Goal: Communication & Community: Participate in discussion

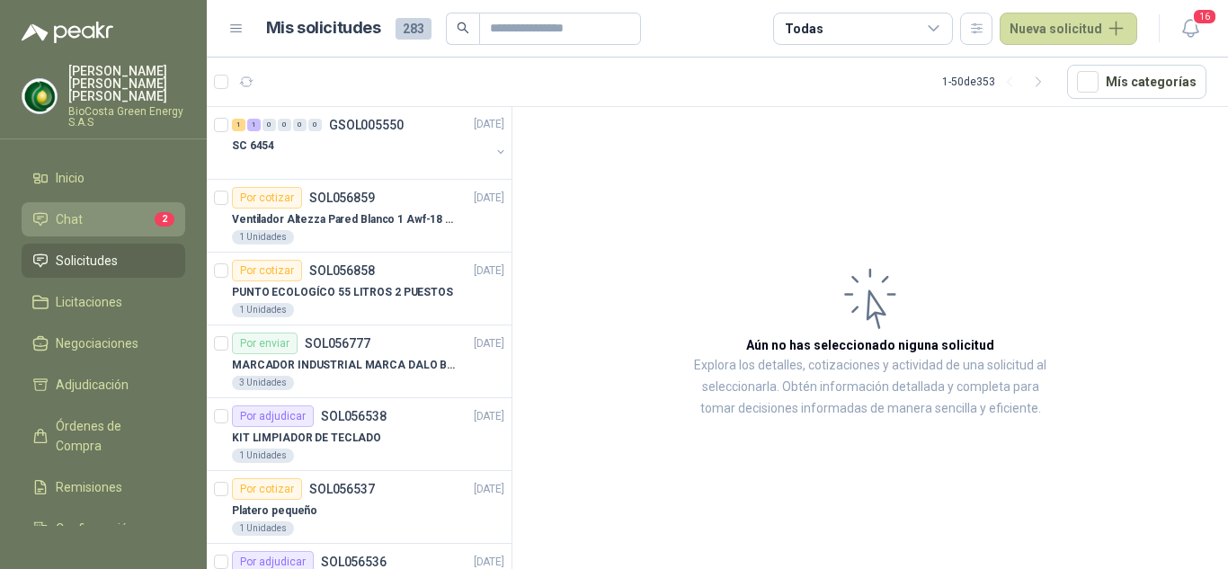
click at [128, 209] on li "Chat 2" at bounding box center [103, 219] width 142 height 20
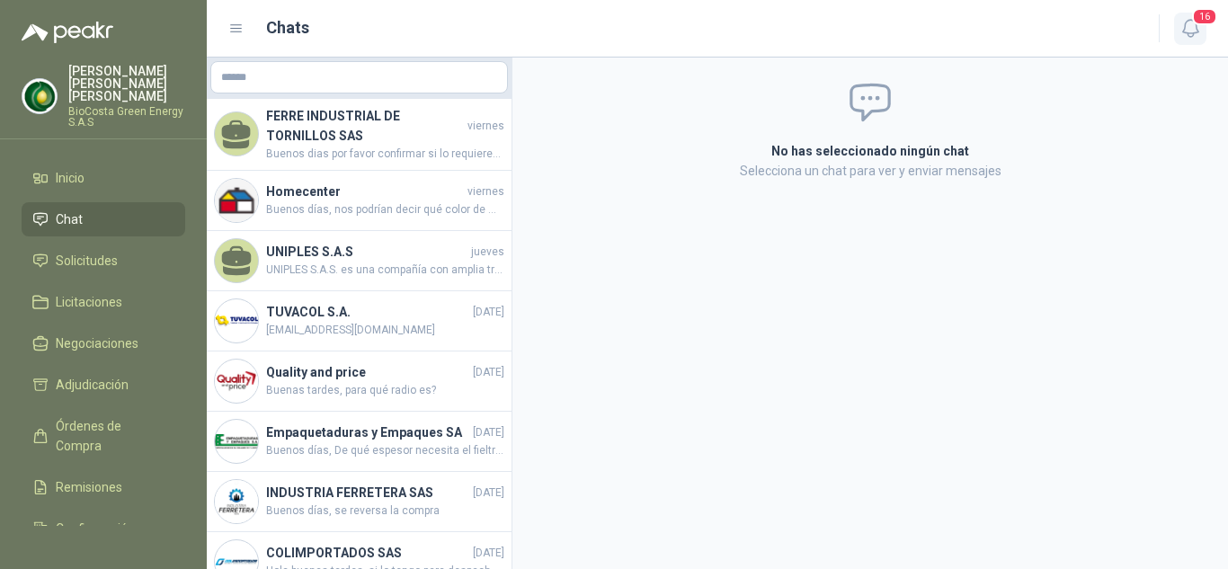
click at [1202, 32] on button "16" at bounding box center [1190, 29] width 32 height 32
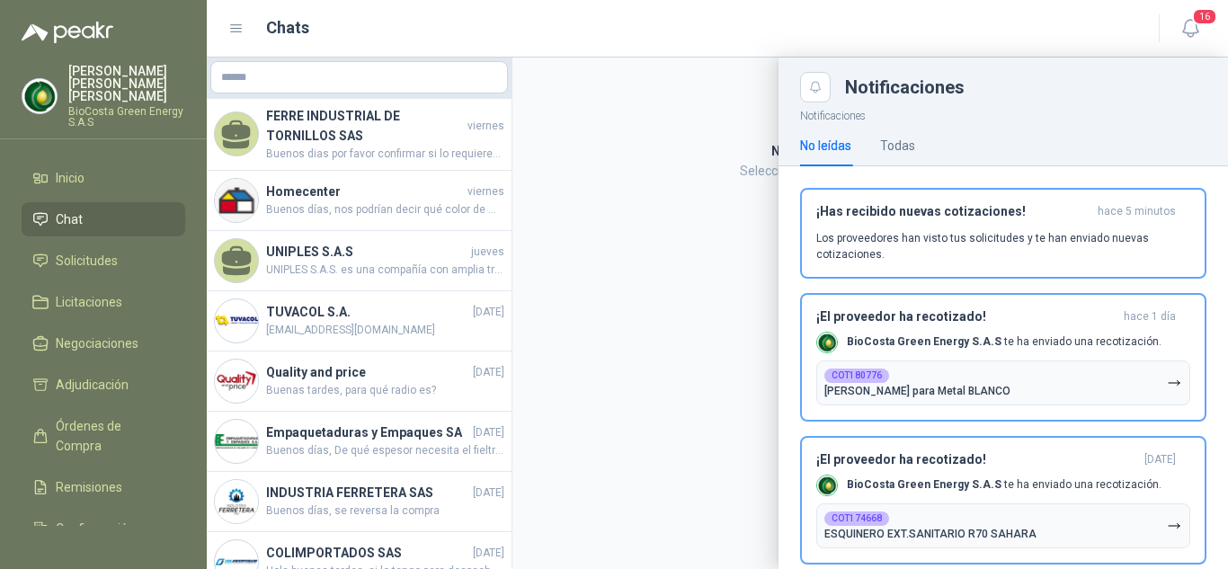
click at [685, 143] on div at bounding box center [717, 314] width 1021 height 512
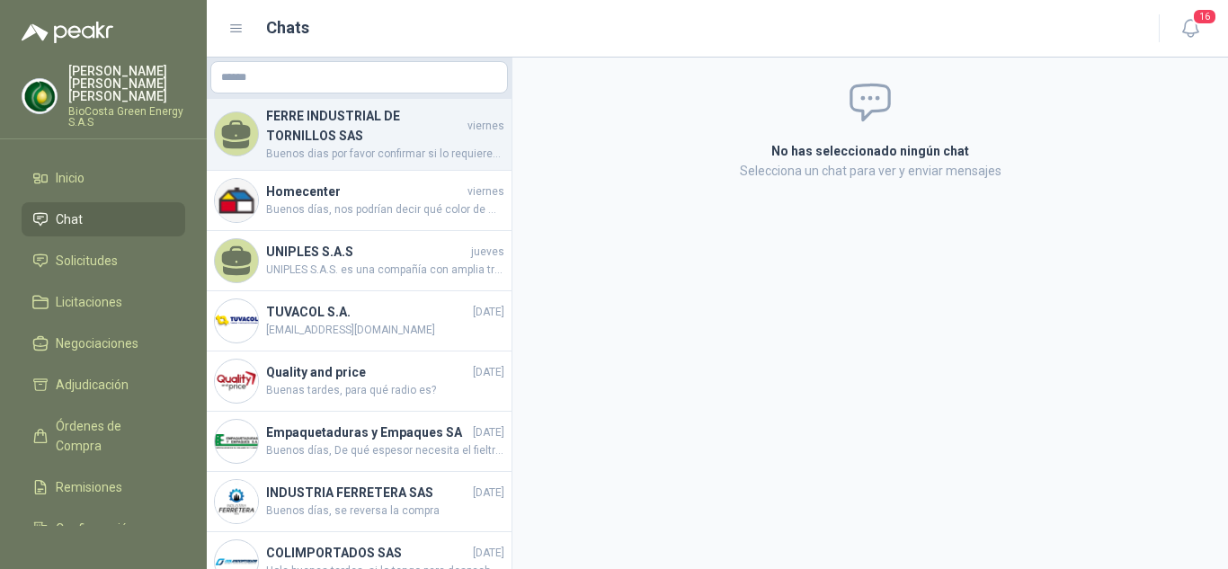
click at [365, 126] on h4 "FERRE INDUSTRIAL DE TORNILLOS SAS" at bounding box center [365, 126] width 198 height 40
